Goal: Navigation & Orientation: Find specific page/section

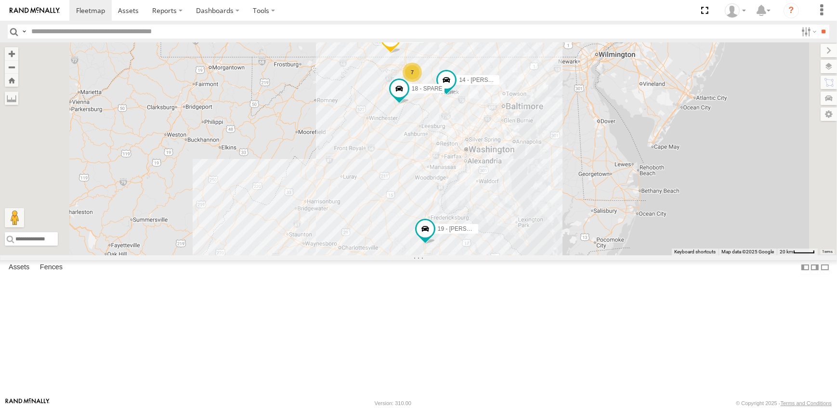
click at [0, 0] on link at bounding box center [0, 0] width 0 height 0
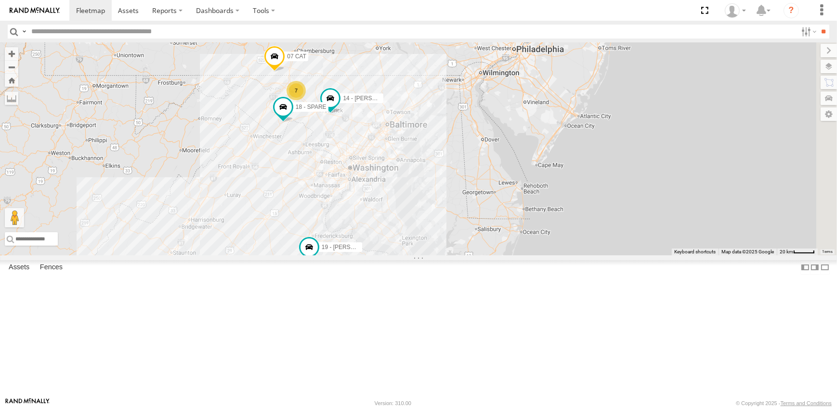
drag, startPoint x: 603, startPoint y: 192, endPoint x: 564, endPoint y: 190, distance: 39.1
click at [564, 190] on div "19 - [PERSON_NAME] 7 14 - [PERSON_NAME] 07 CAT 18 - SPARE" at bounding box center [418, 148] width 837 height 213
click at [831, 65] on label at bounding box center [819, 66] width 35 height 13
click at [0, 0] on span "Overlays" at bounding box center [0, 0] width 0 height 0
click at [0, 0] on span "Traffic" at bounding box center [0, 0] width 0 height 0
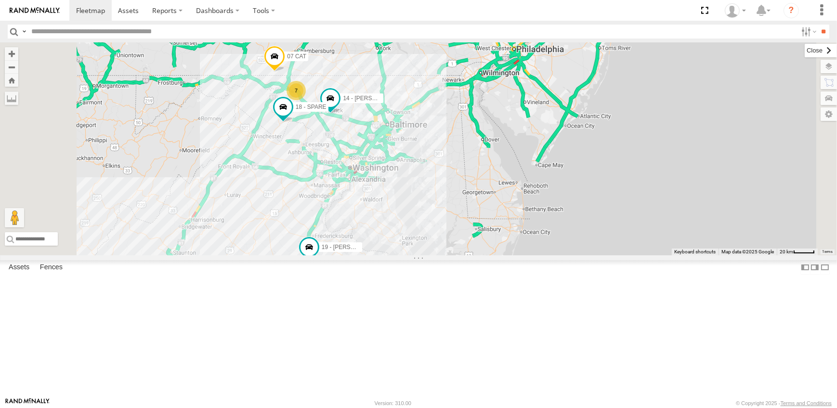
click at [805, 50] on label at bounding box center [821, 50] width 32 height 13
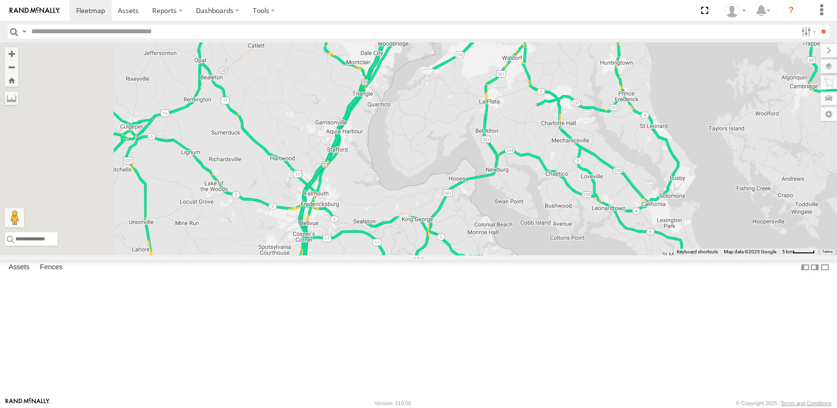
drag, startPoint x: 362, startPoint y: 304, endPoint x: 505, endPoint y: 284, distance: 144.9
click at [505, 255] on div "19 - [PERSON_NAME] 14 - [PERSON_NAME] 07 CAT 18 - SPARE" at bounding box center [418, 148] width 837 height 213
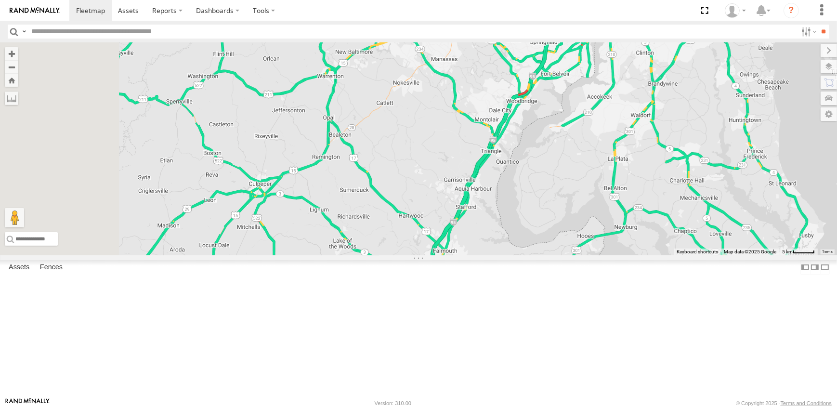
drag, startPoint x: 412, startPoint y: 109, endPoint x: 496, endPoint y: 179, distance: 109.5
click at [496, 179] on div "19 - [PERSON_NAME] 14 - [PERSON_NAME] 07 CAT 18 - SPARE" at bounding box center [418, 148] width 837 height 213
